Goal: Information Seeking & Learning: Find specific page/section

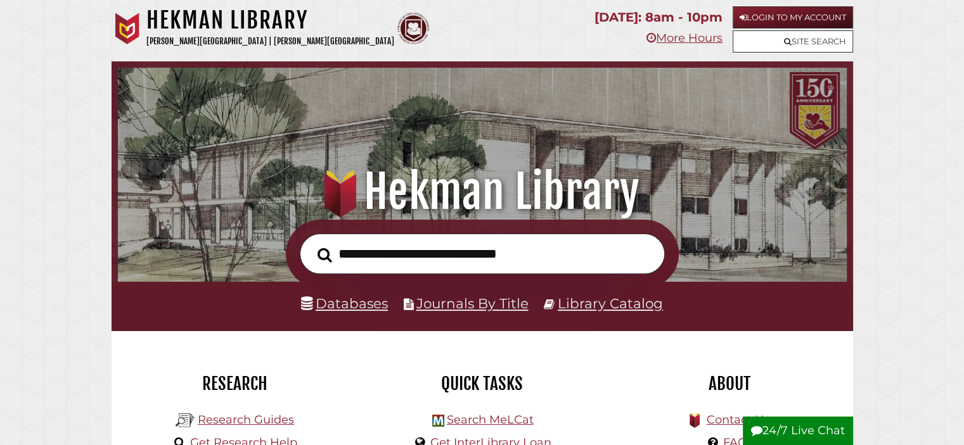
scroll to position [241, 722]
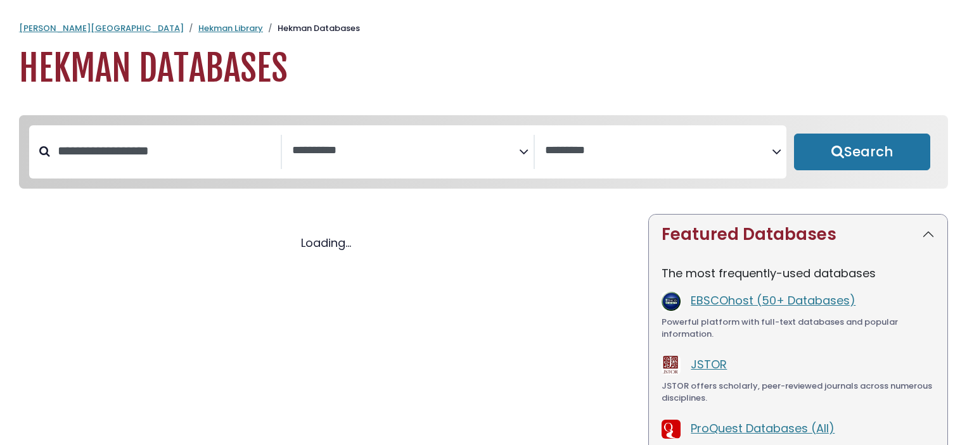
select select "Database Subject Filter"
select select "Database Vendors Filter"
select select "Database Subject Filter"
select select "Database Vendors Filter"
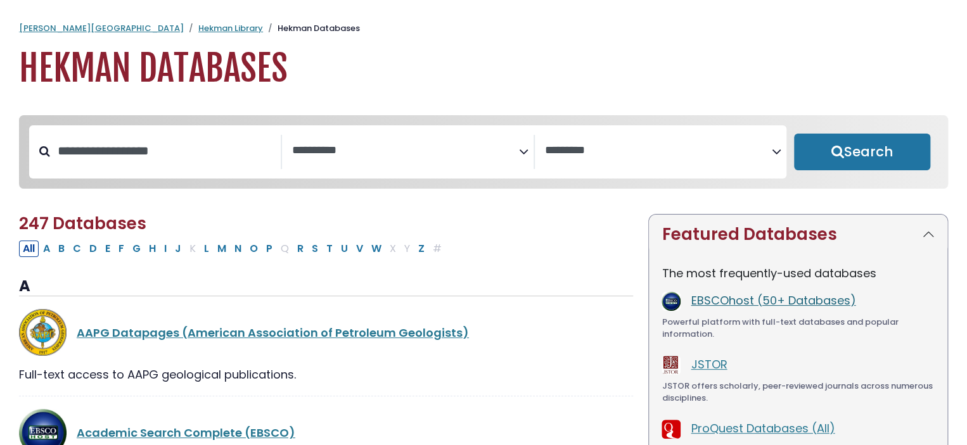
click at [808, 300] on link "EBSCOhost (50+ Databases)" at bounding box center [773, 301] width 165 height 16
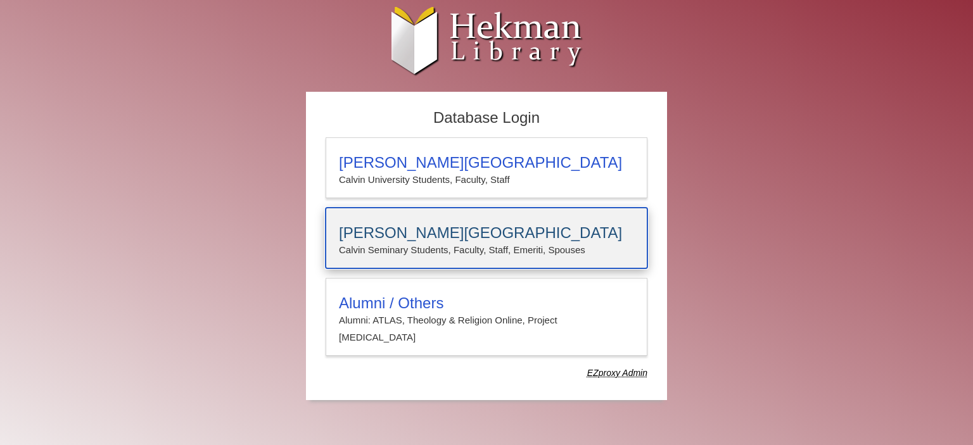
click at [494, 224] on h3 "Calvin Theological Seminary" at bounding box center [486, 233] width 295 height 18
